Goal: Book appointment/travel/reservation

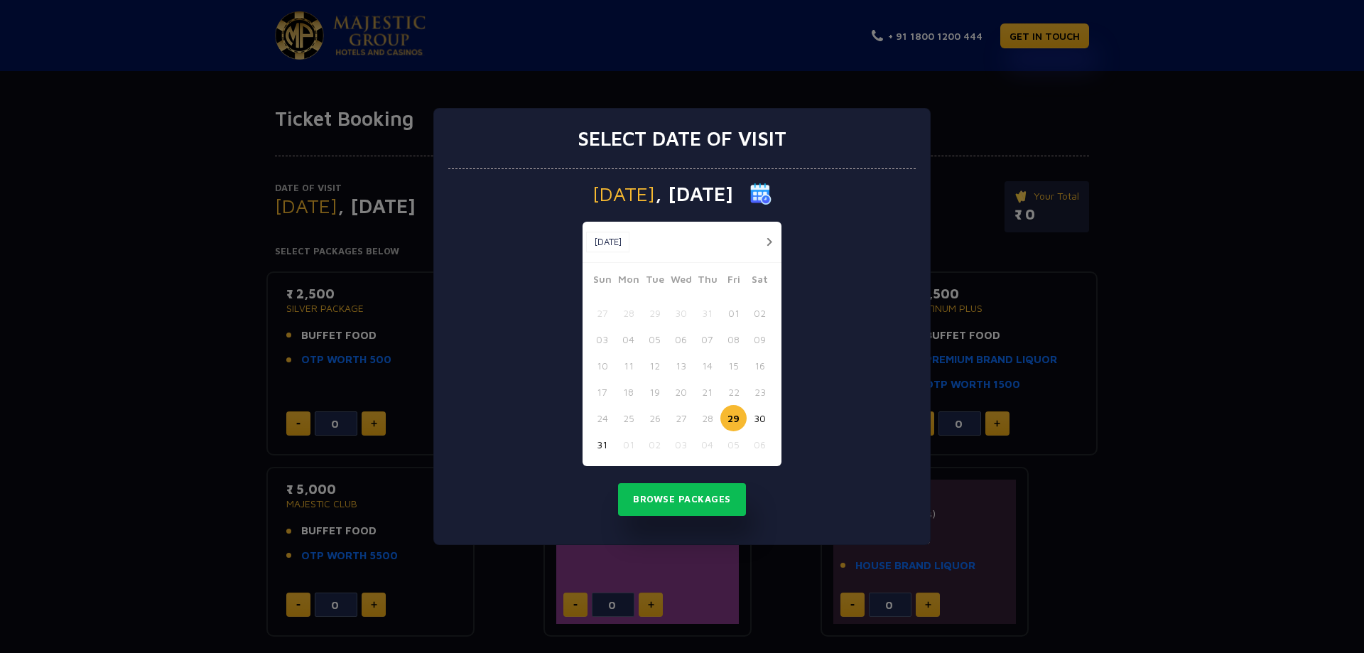
click at [760, 421] on button "30" at bounding box center [760, 418] width 26 height 26
click at [771, 237] on button "button" at bounding box center [769, 242] width 18 height 18
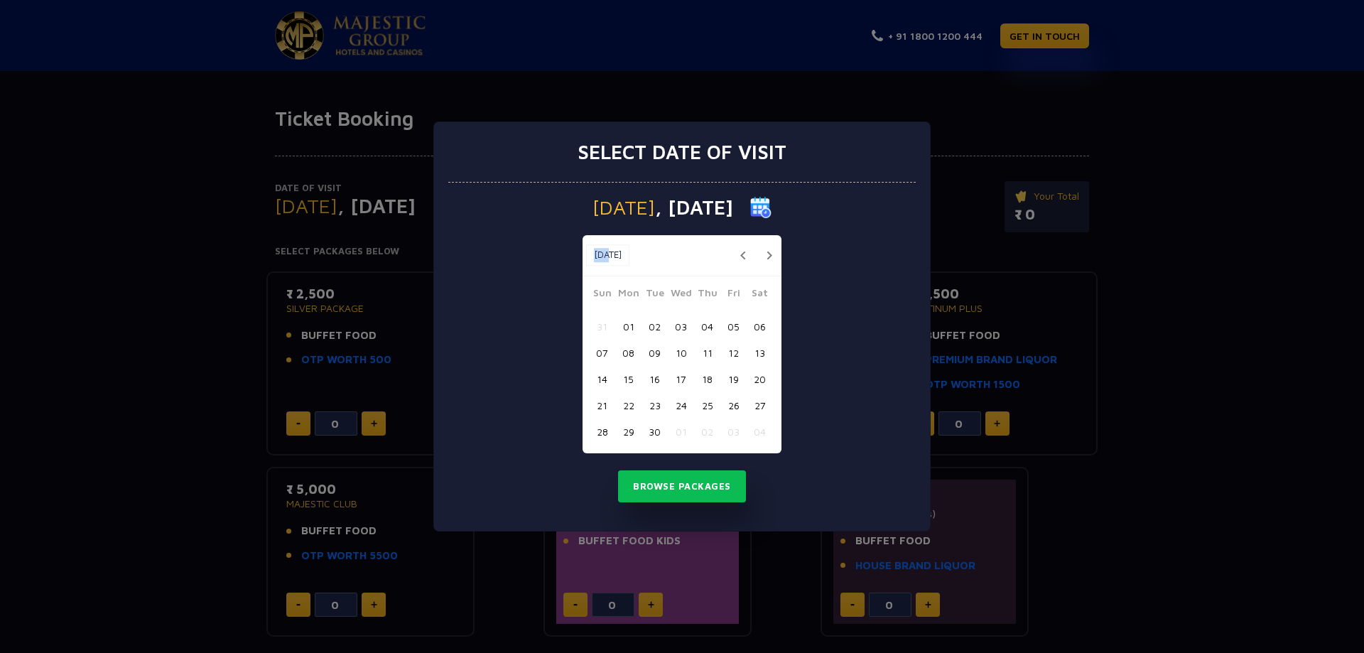
click at [771, 237] on div "[DATE] [DATE]" at bounding box center [682, 255] width 199 height 41
click at [771, 254] on button "button" at bounding box center [769, 256] width 18 height 18
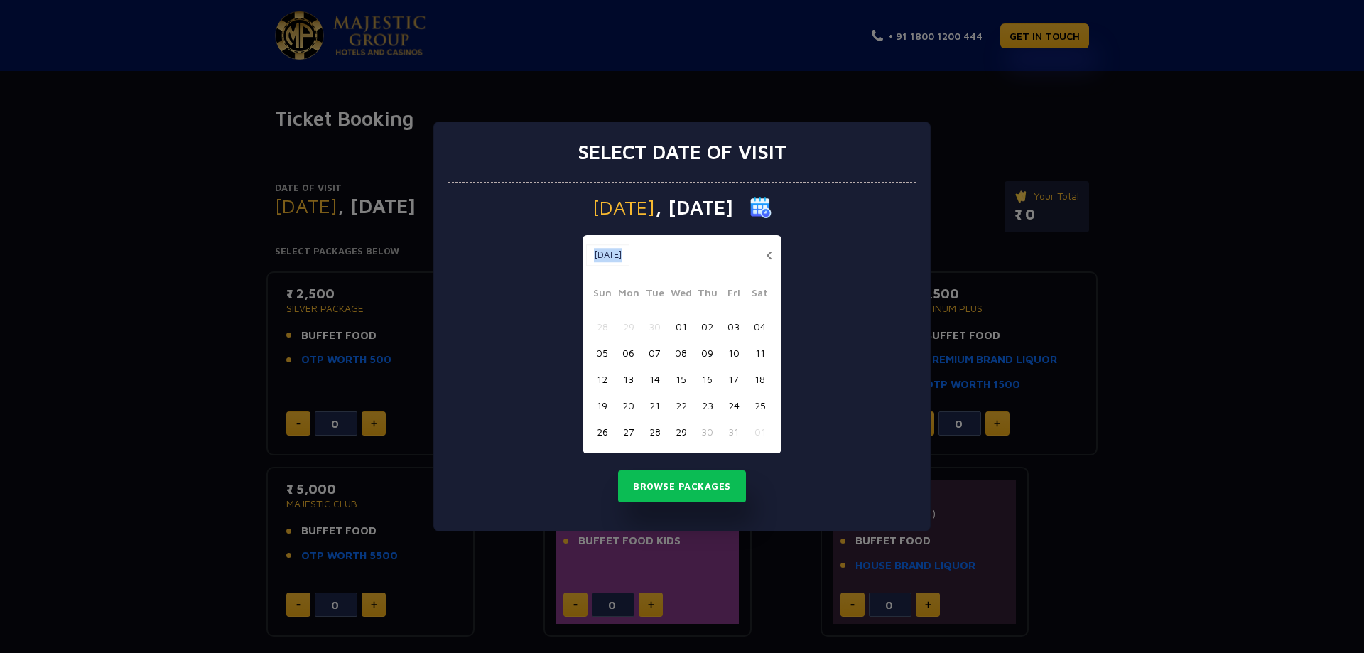
click at [771, 254] on button "button" at bounding box center [769, 256] width 18 height 18
click at [771, 252] on button "button" at bounding box center [769, 256] width 18 height 18
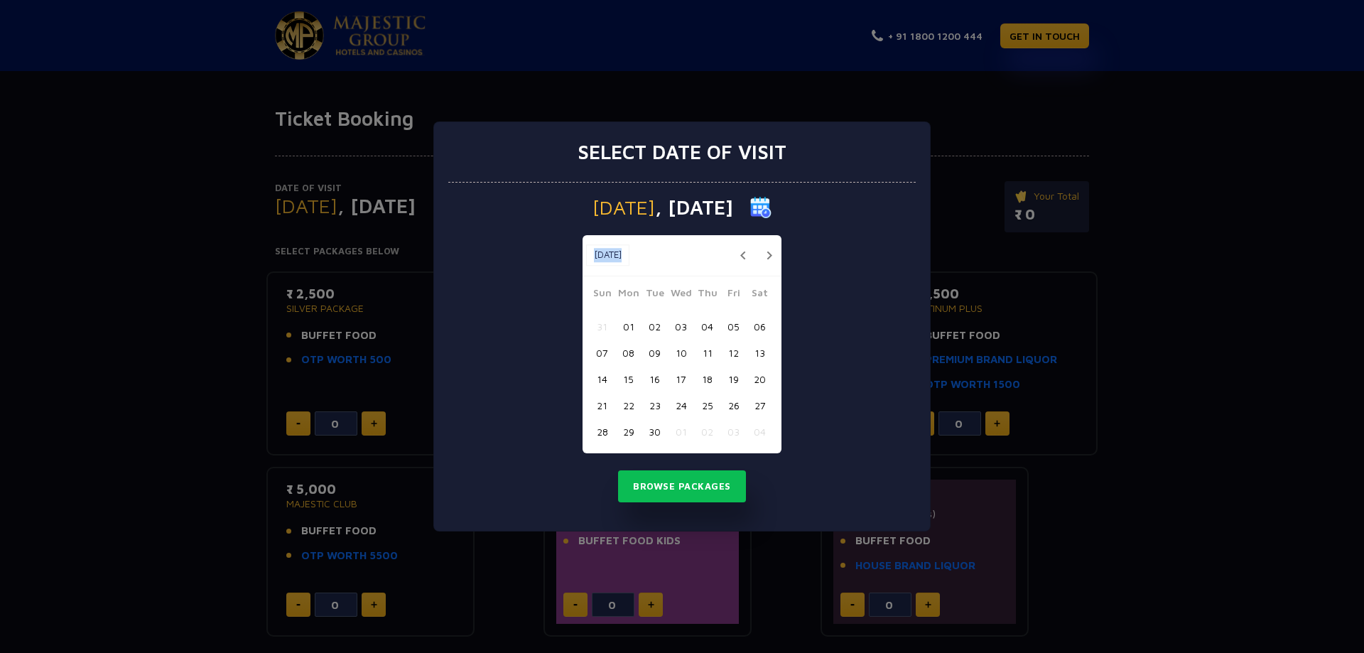
click at [771, 252] on button "button" at bounding box center [769, 256] width 18 height 18
click at [678, 430] on button "29" at bounding box center [681, 431] width 26 height 26
click at [689, 484] on button "Browse Packages" at bounding box center [682, 486] width 128 height 33
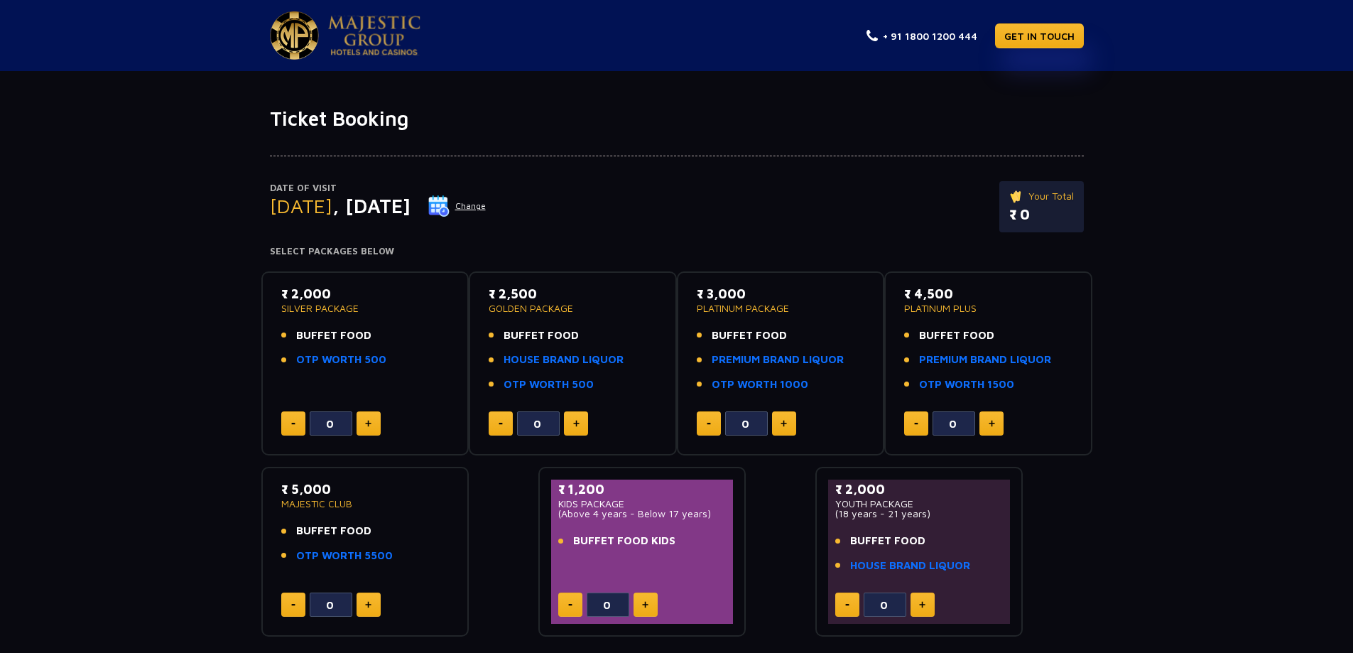
click at [487, 207] on button "Change" at bounding box center [457, 206] width 59 height 23
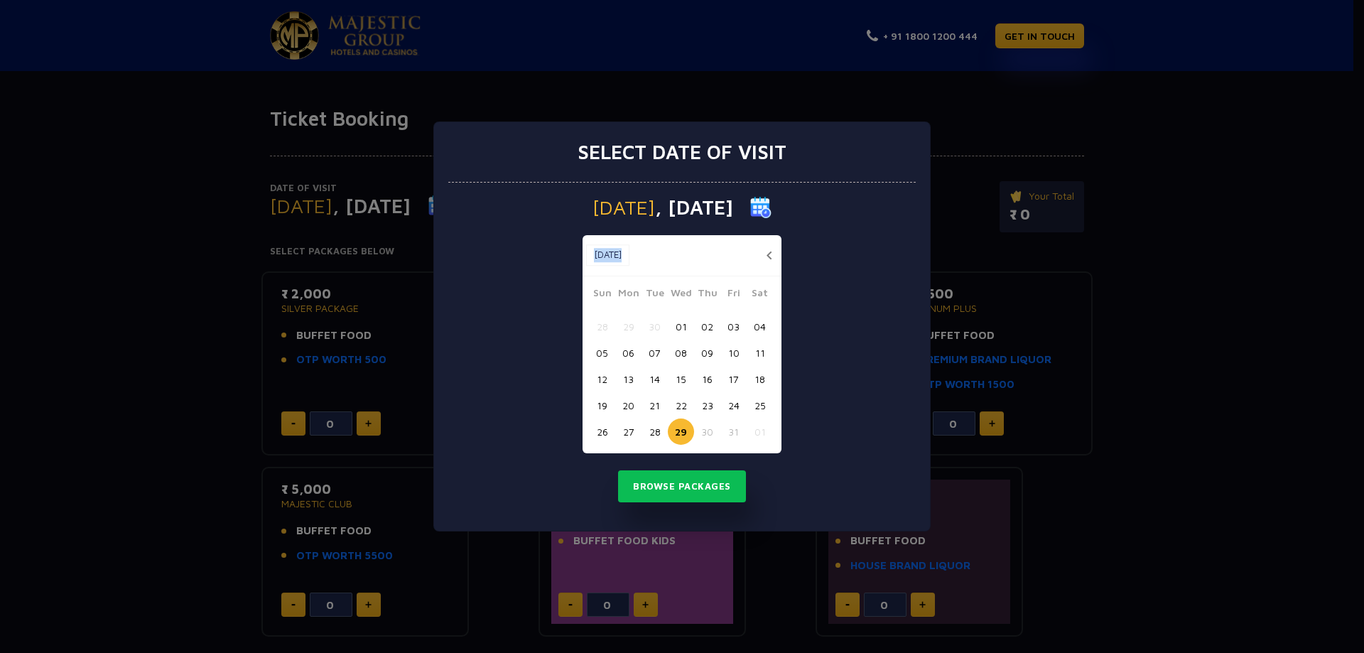
click at [765, 406] on button "25" at bounding box center [760, 405] width 26 height 26
click at [713, 490] on button "Browse Packages" at bounding box center [682, 486] width 128 height 33
